Goal: Browse casually

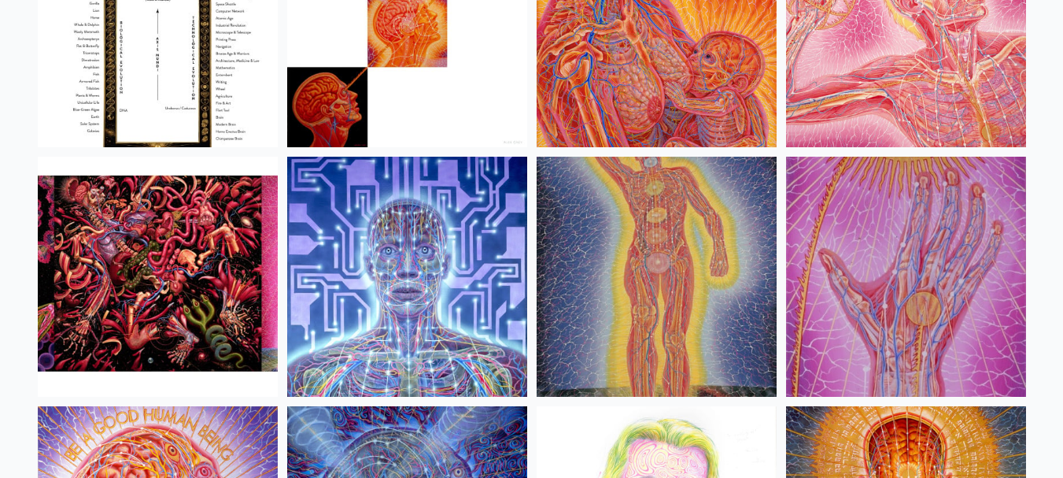
scroll to position [16978, 0]
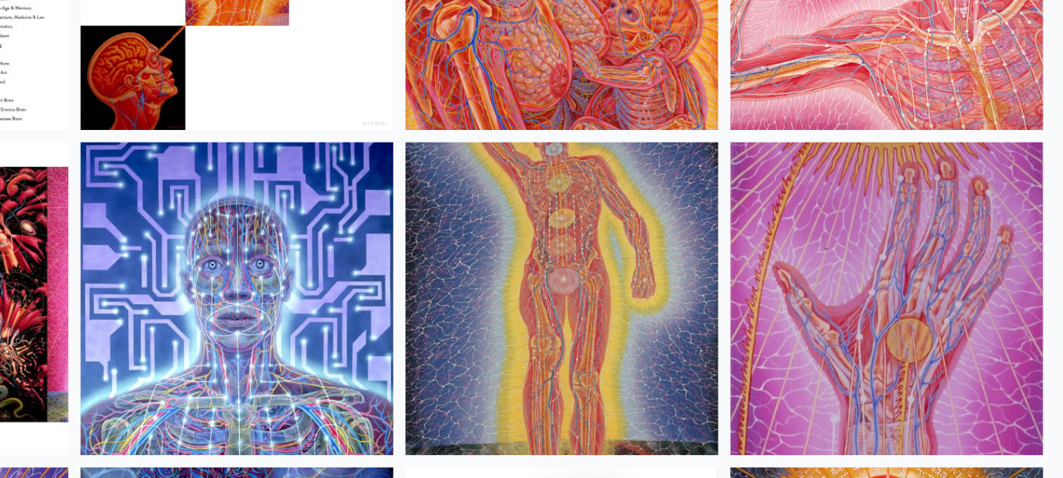
click at [903, 269] on img at bounding box center [906, 279] width 240 height 240
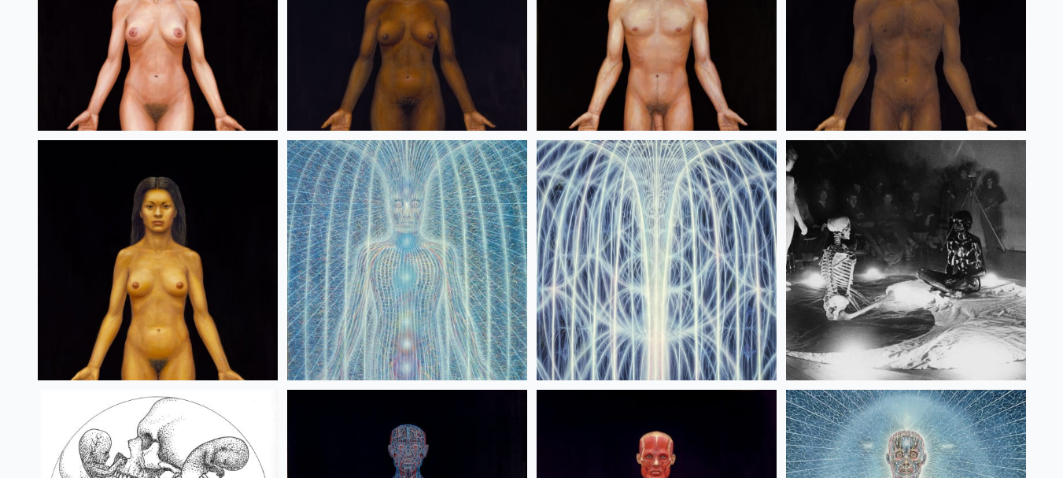
scroll to position [18994, 0]
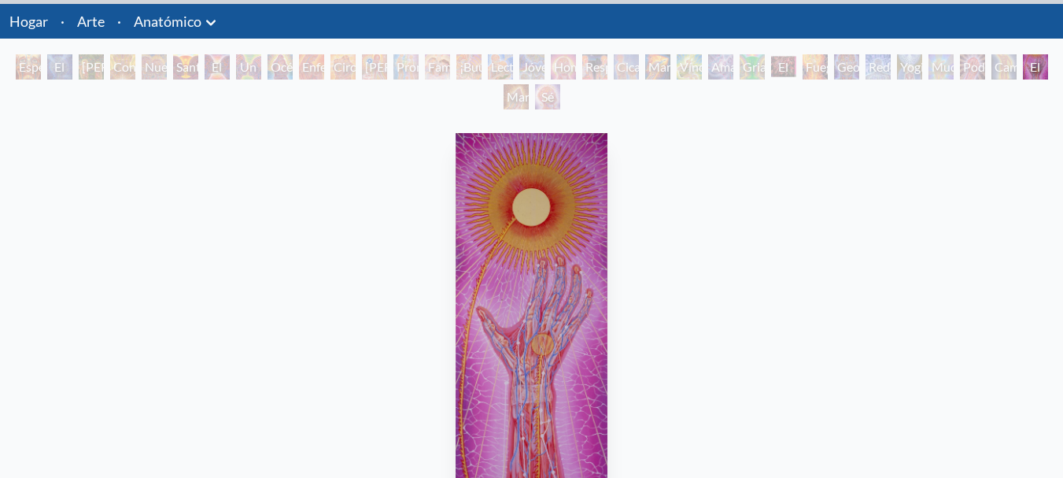
scroll to position [78, 0]
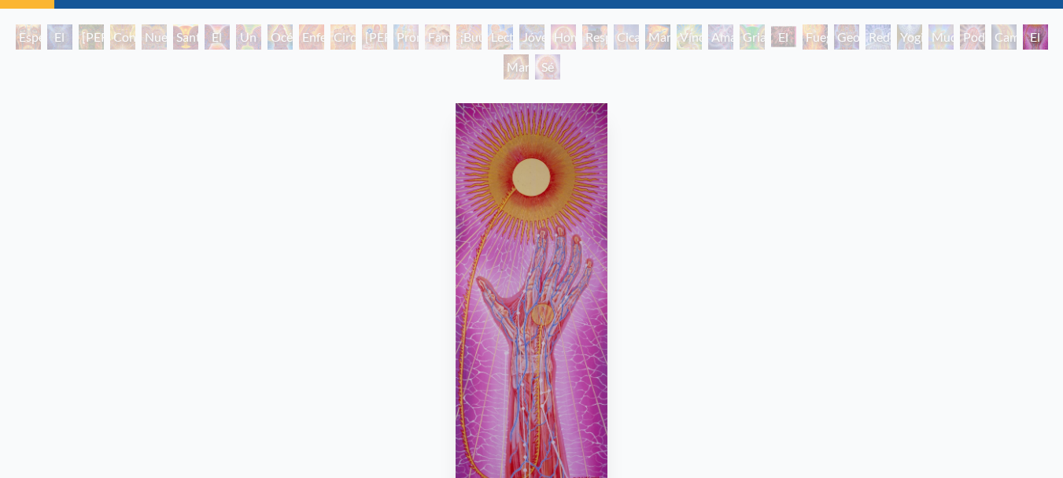
click at [20, 305] on div "El espíritu anima la carne 1985, óleo sobre lino, 10 x 24 pulgadas. Visita la t…" at bounding box center [532, 386] width 1038 height 579
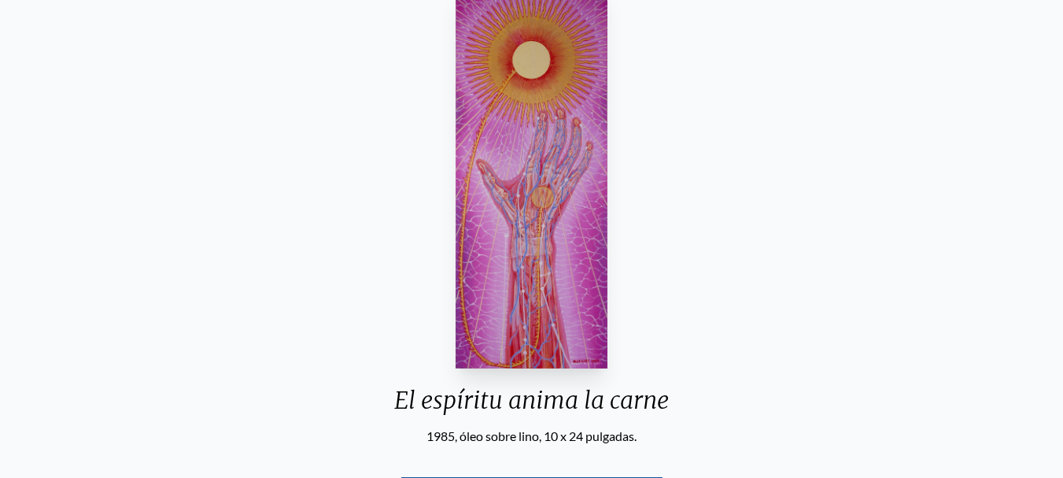
scroll to position [201, 0]
